Goal: Information Seeking & Learning: Check status

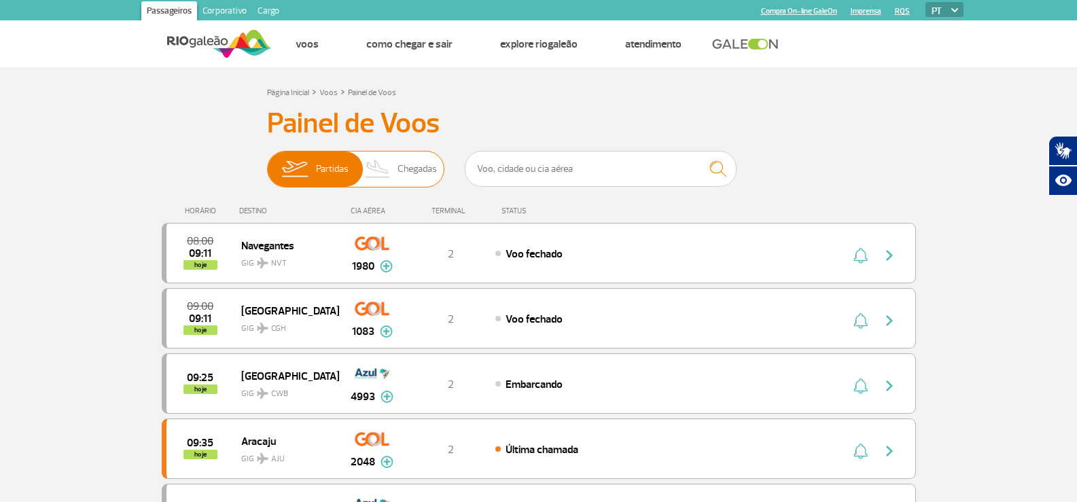
click at [402, 164] on span "Chegadas" at bounding box center [417, 169] width 39 height 35
click at [267, 162] on input "Partidas Chegadas" at bounding box center [267, 162] width 0 height 0
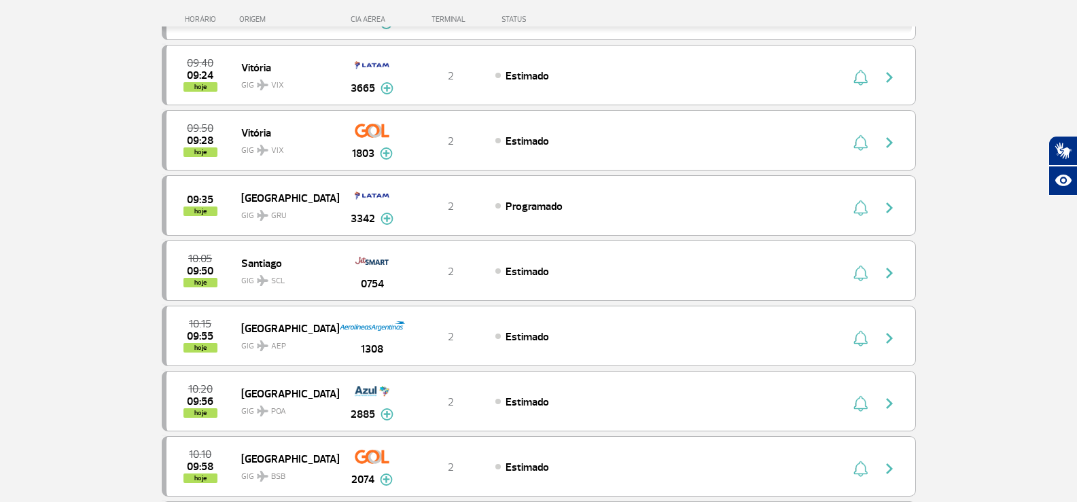
scroll to position [476, 0]
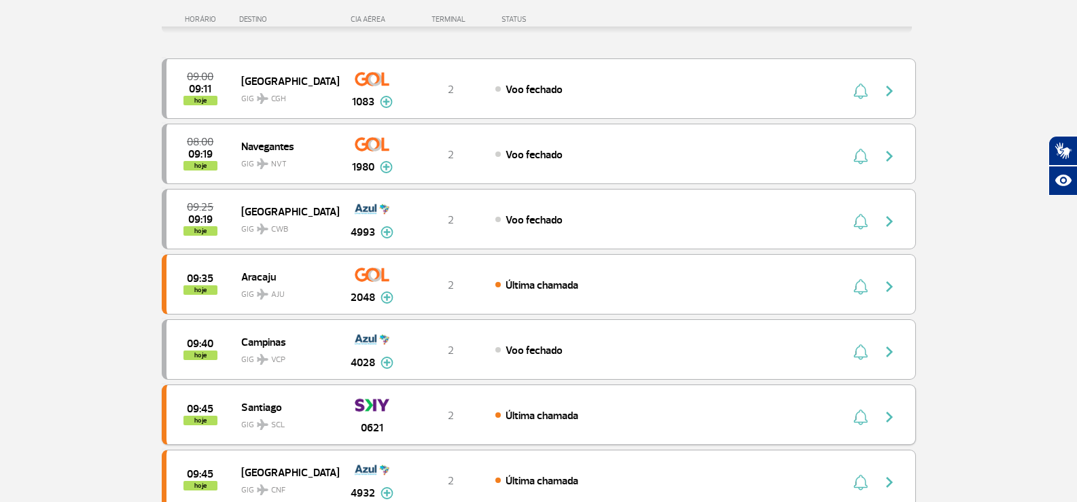
scroll to position [136, 0]
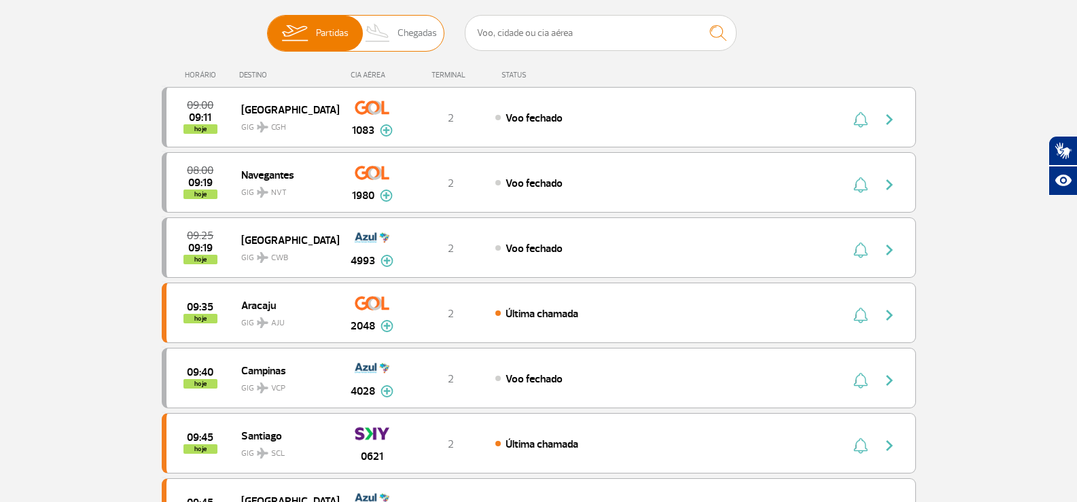
click at [402, 45] on span "Chegadas" at bounding box center [417, 33] width 39 height 35
click at [267, 27] on input "Partidas Chegadas" at bounding box center [267, 27] width 0 height 0
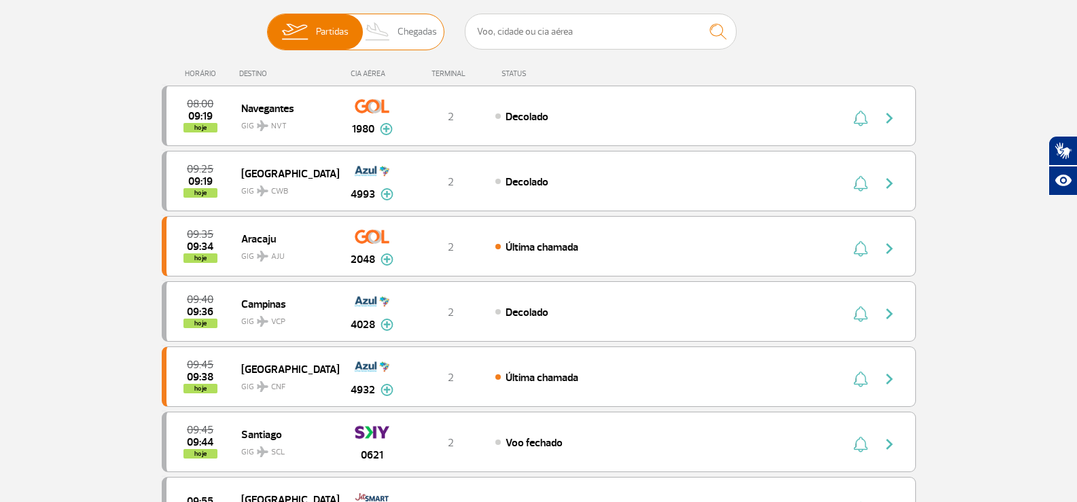
click at [383, 46] on img at bounding box center [378, 31] width 40 height 35
click at [267, 25] on input "Partidas Chegadas" at bounding box center [267, 25] width 0 height 0
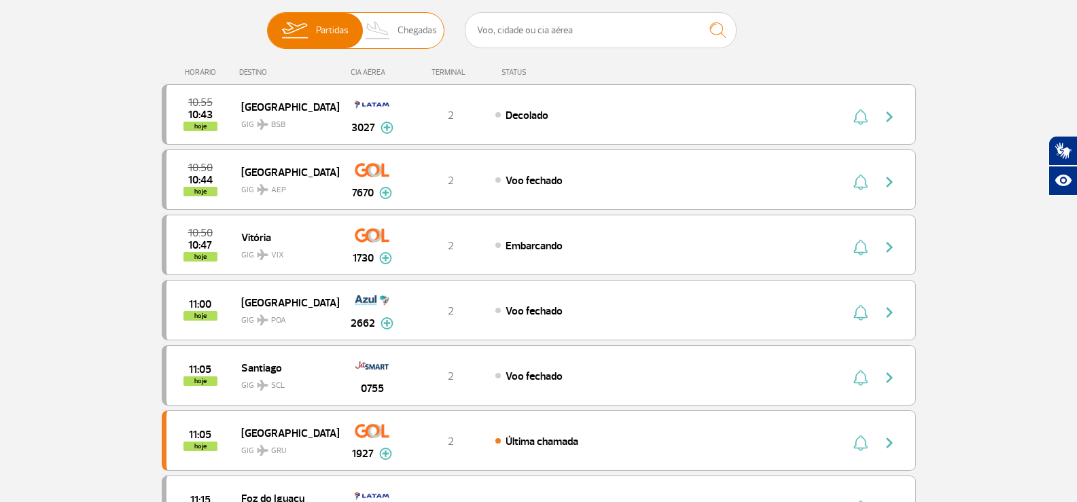
click at [387, 23] on img at bounding box center [378, 30] width 40 height 35
click at [267, 24] on input "Partidas Chegadas" at bounding box center [267, 24] width 0 height 0
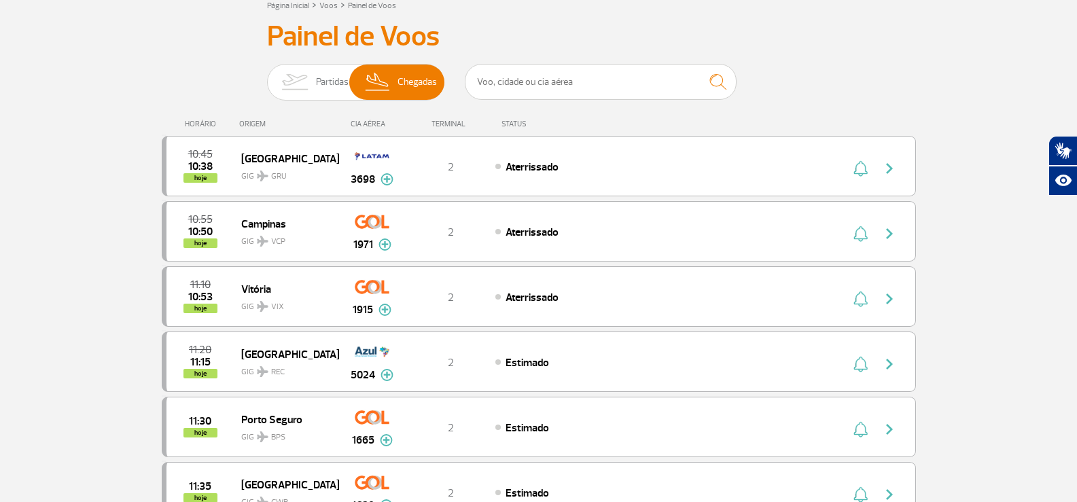
scroll to position [139, 0]
